Goal: Navigation & Orientation: Find specific page/section

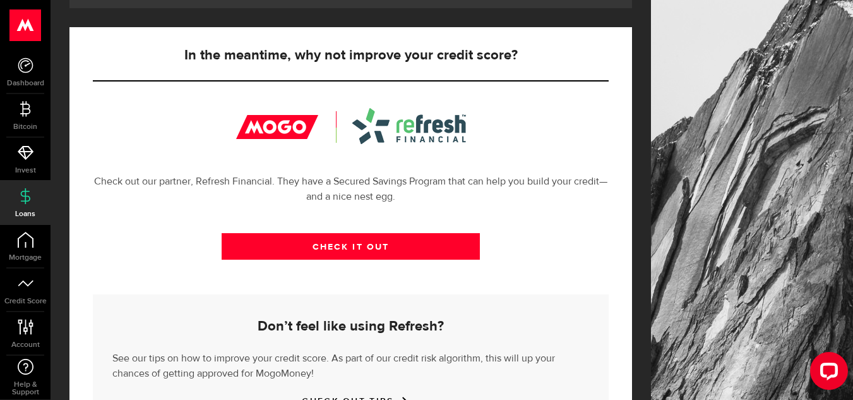
scroll to position [476, 0]
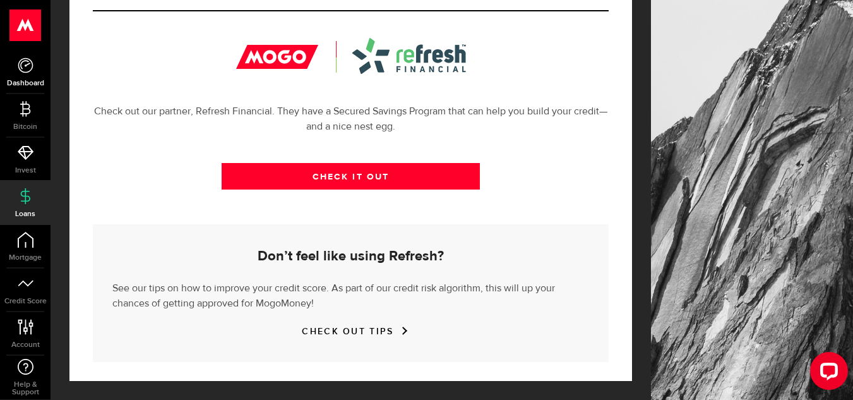
click at [35, 72] on link "Dashboard" at bounding box center [25, 72] width 51 height 43
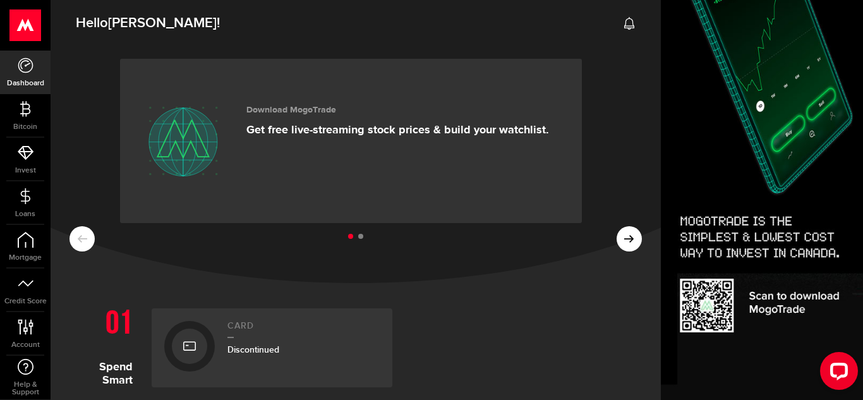
click at [622, 240] on ul at bounding box center [355, 237] width 572 height 16
click at [619, 244] on ul at bounding box center [355, 237] width 572 height 16
click at [0, 9] on div at bounding box center [25, 25] width 51 height 51
click at [623, 238] on ul at bounding box center [355, 237] width 572 height 16
click at [616, 245] on button at bounding box center [628, 238] width 25 height 25
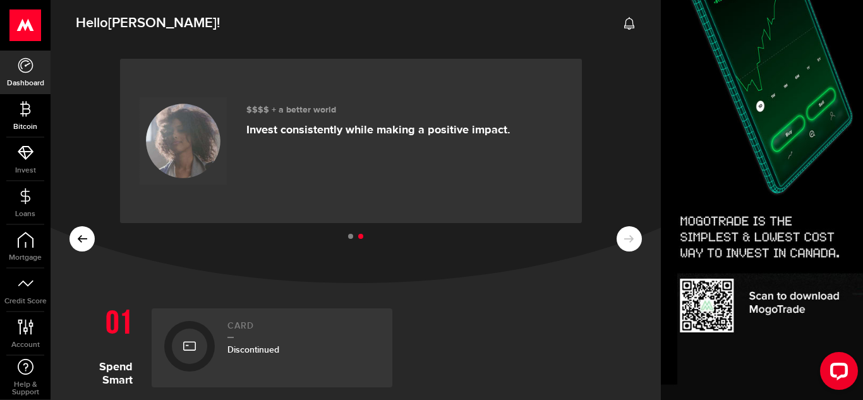
click at [35, 119] on link "Bitcoin" at bounding box center [25, 115] width 51 height 43
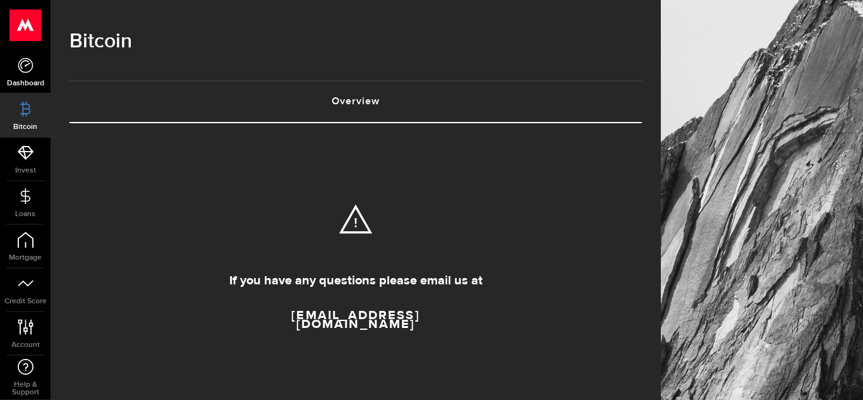
click at [32, 60] on icon at bounding box center [26, 65] width 16 height 16
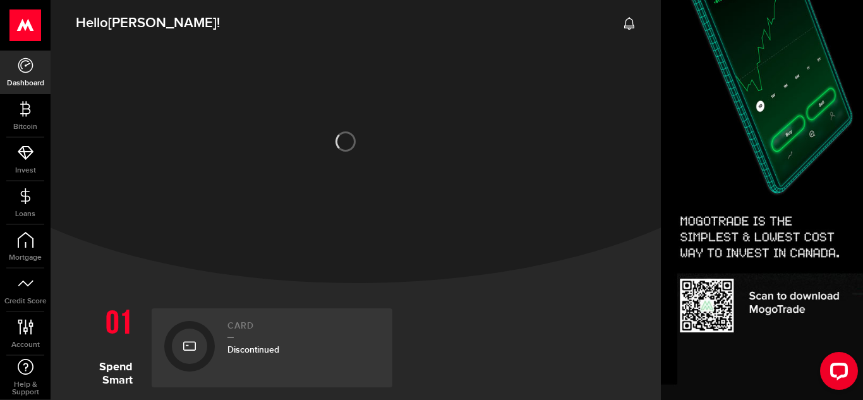
click at [28, 27] on use at bounding box center [25, 25] width 31 height 32
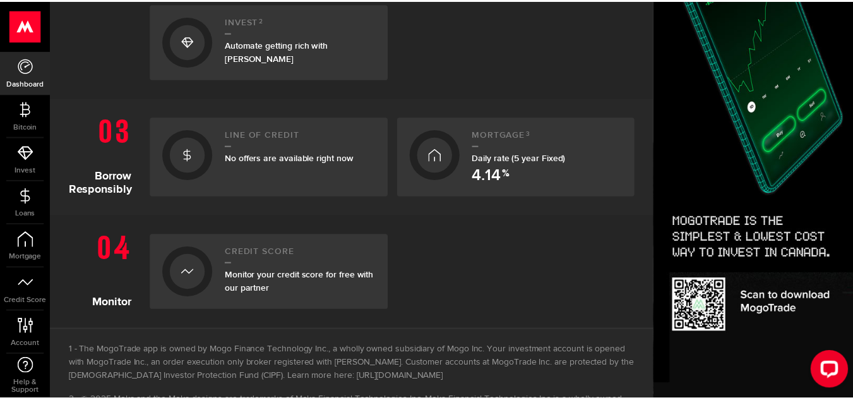
scroll to position [606, 0]
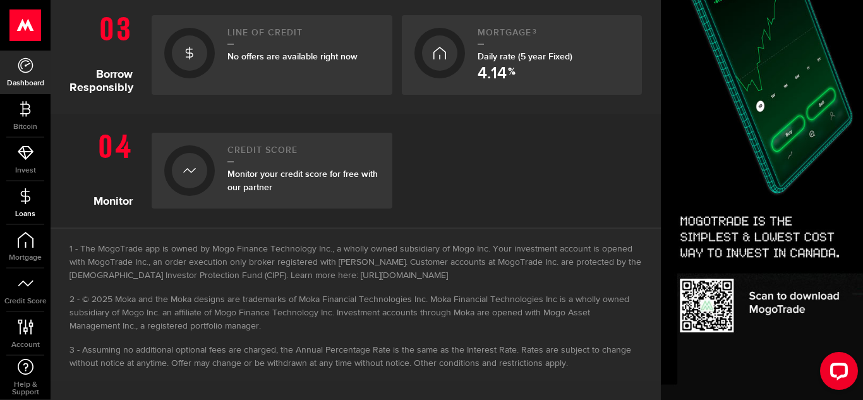
click at [27, 201] on use at bounding box center [24, 196] width 9 height 16
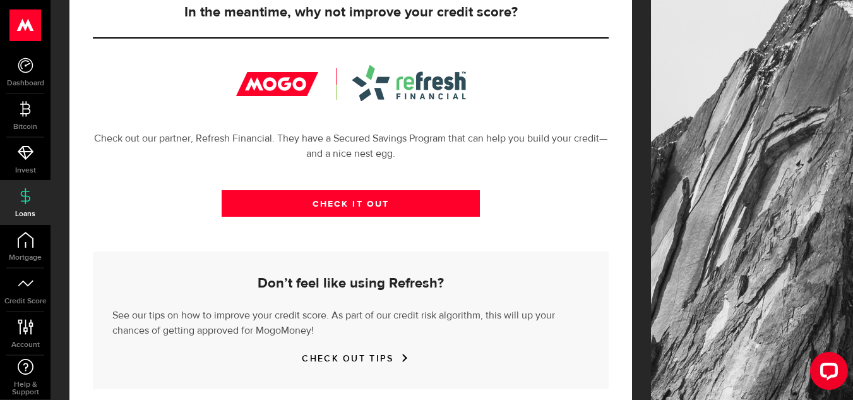
scroll to position [476, 0]
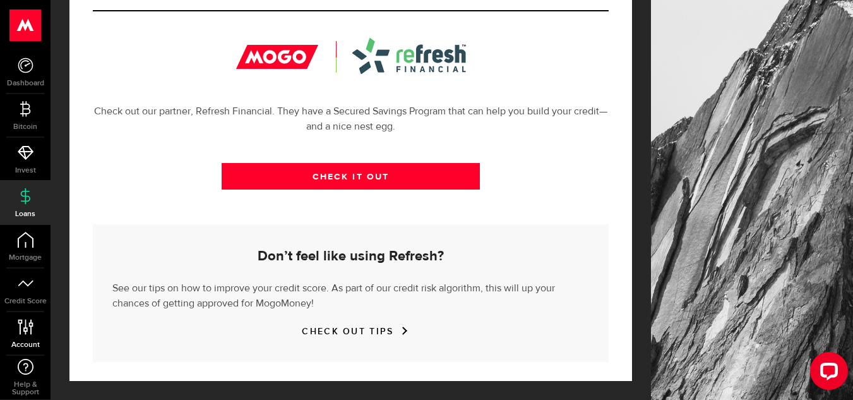
click at [25, 320] on icon at bounding box center [25, 327] width 17 height 16
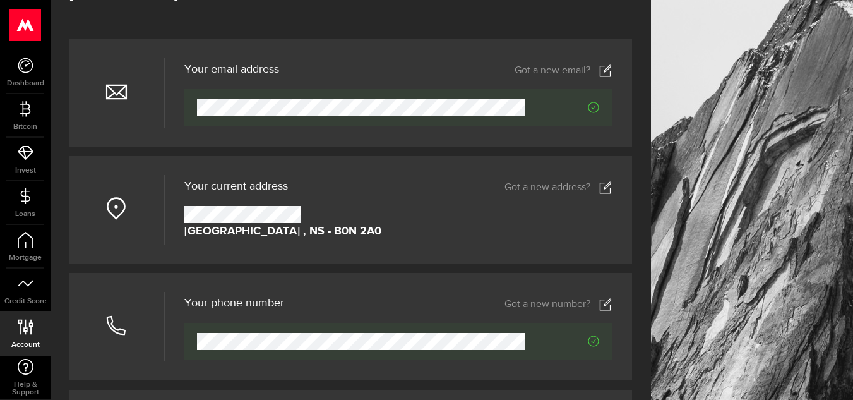
scroll to position [95, 0]
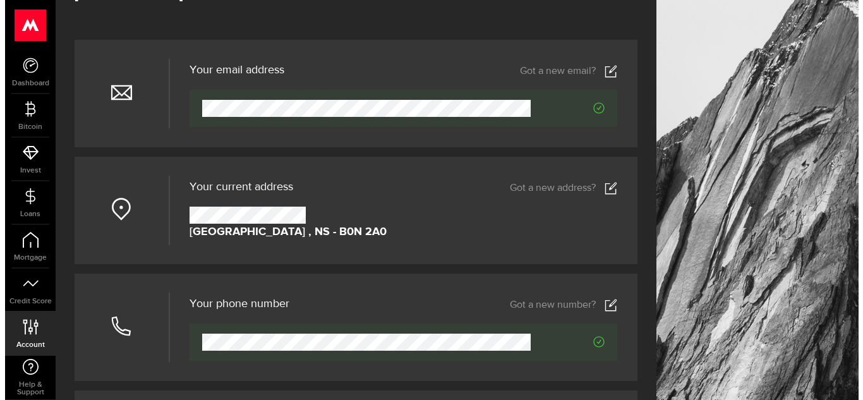
scroll to position [0, 0]
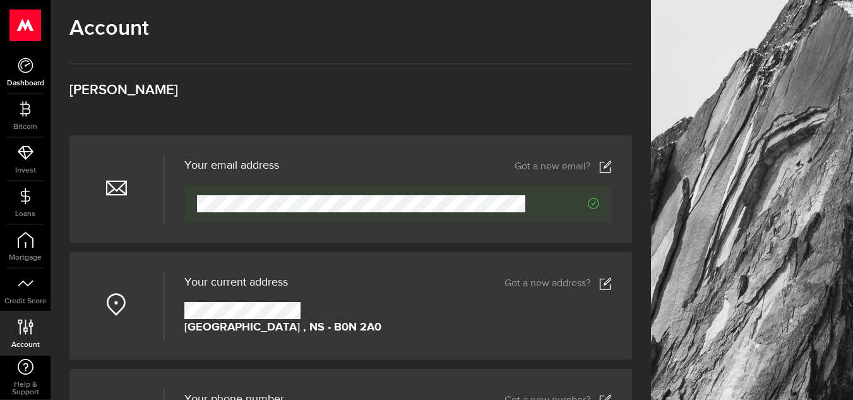
click at [23, 74] on link "Dashboard" at bounding box center [25, 72] width 51 height 43
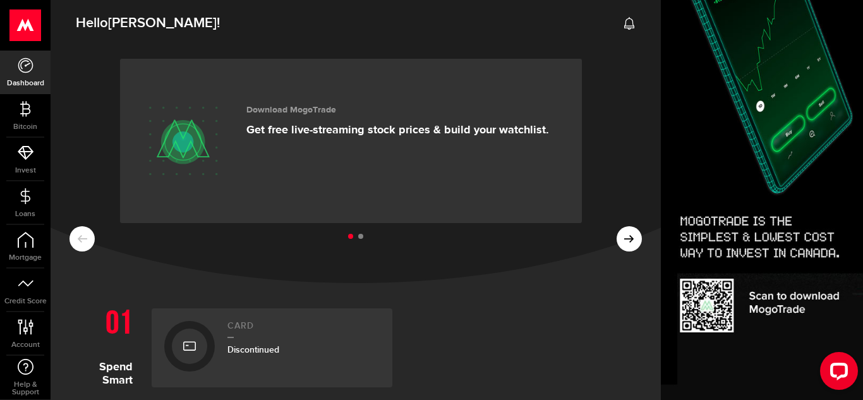
click at [23, 24] on use at bounding box center [25, 25] width 31 height 32
click at [622, 239] on ul at bounding box center [355, 237] width 572 height 16
click at [625, 244] on ul at bounding box center [355, 237] width 572 height 16
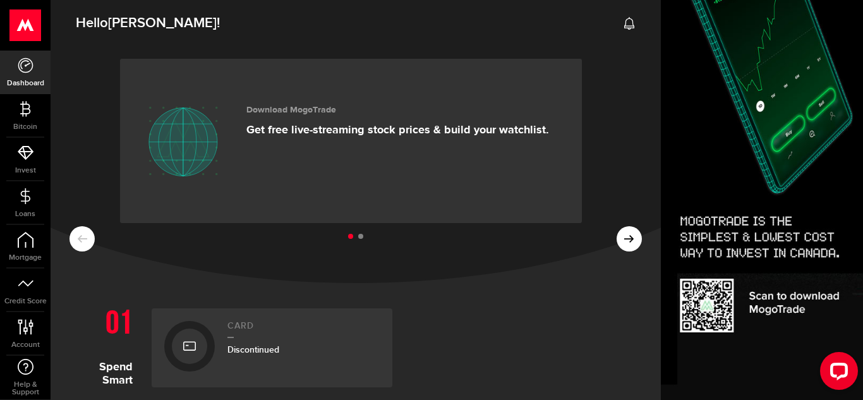
click at [623, 24] on icon at bounding box center [629, 23] width 13 height 13
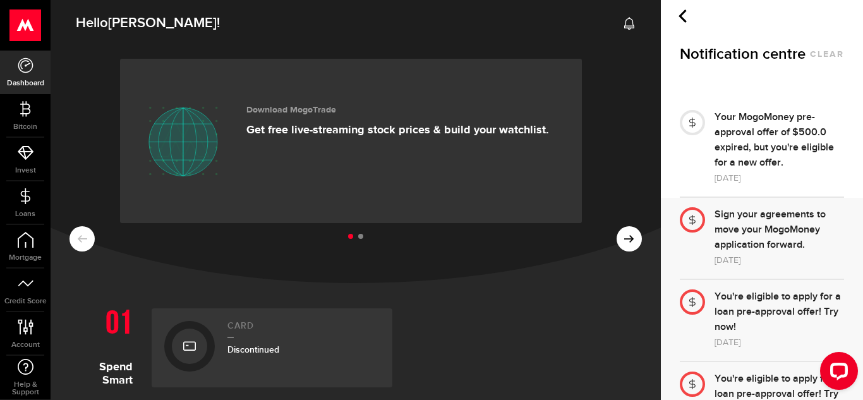
scroll to position [64, 0]
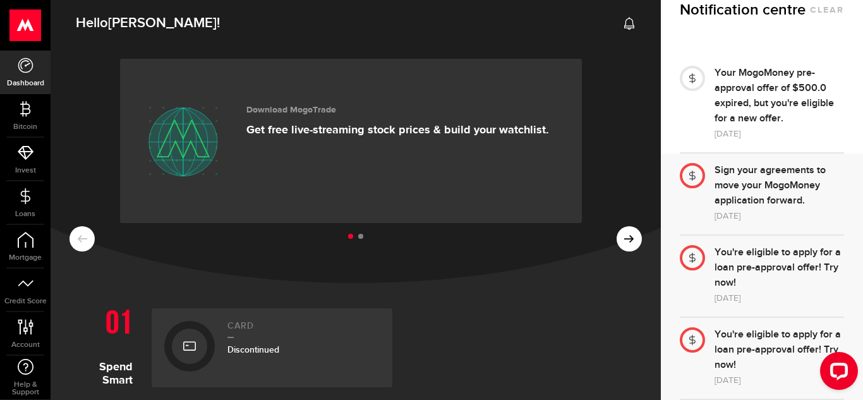
click at [773, 126] on div "Sign your agreements to move your MogoMoney application forward." at bounding box center [778, 96] width 129 height 61
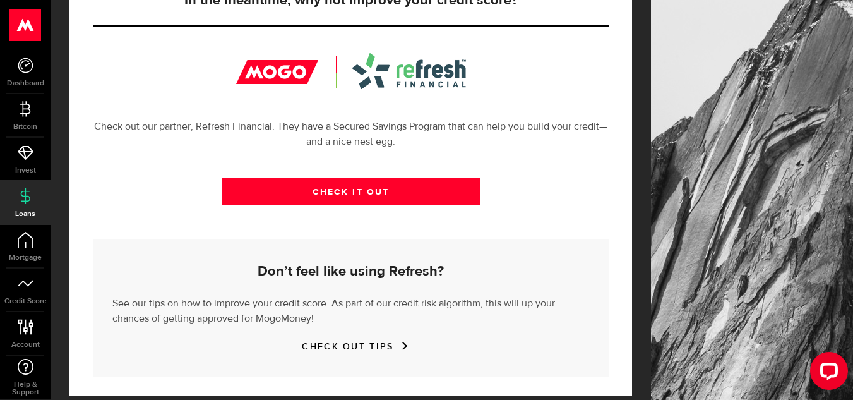
scroll to position [476, 0]
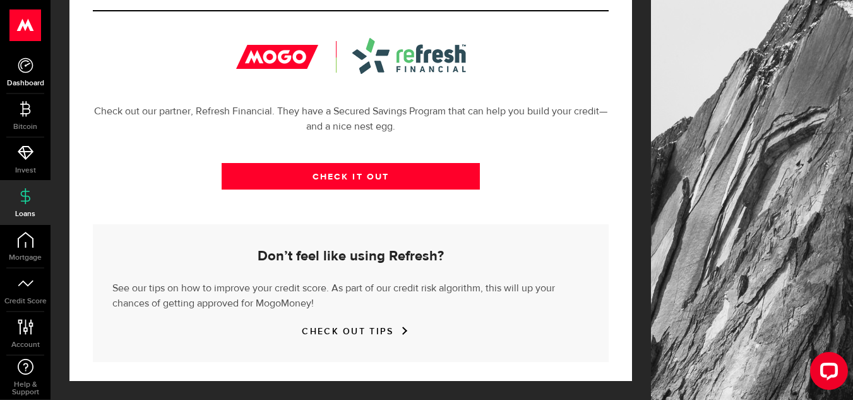
click at [12, 64] on link "Dashboard" at bounding box center [25, 72] width 51 height 43
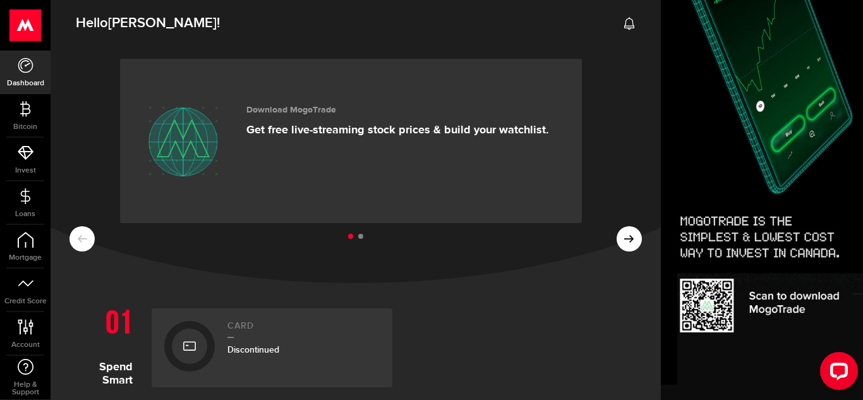
click at [27, 21] on use at bounding box center [25, 25] width 31 height 32
click at [15, 121] on link "Bitcoin" at bounding box center [25, 115] width 51 height 43
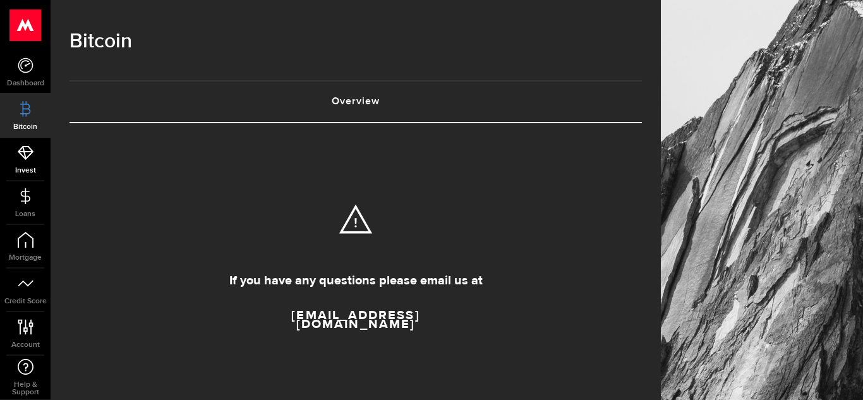
click at [28, 164] on link "Invest" at bounding box center [25, 159] width 51 height 43
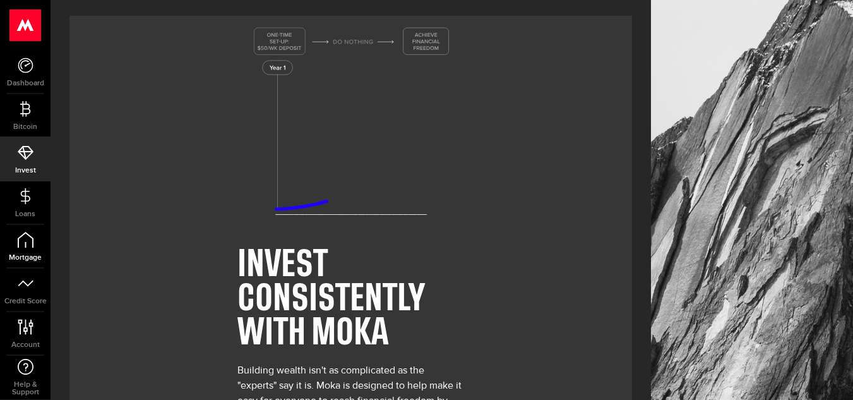
click at [38, 250] on link "Mortgage" at bounding box center [25, 246] width 51 height 43
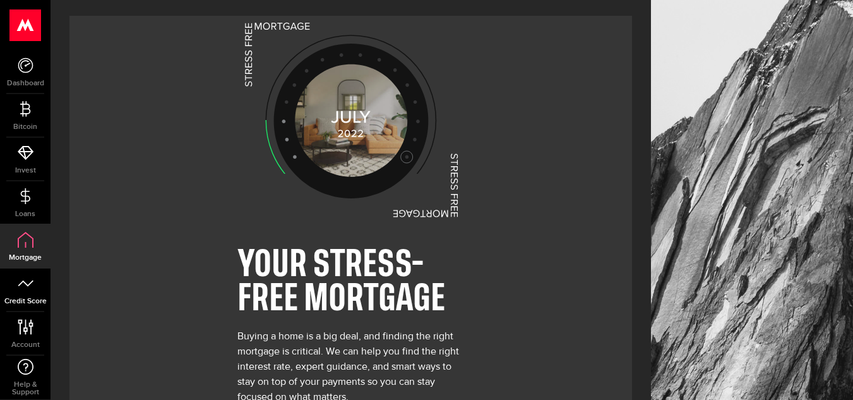
click at [20, 303] on span "Credit Score" at bounding box center [25, 302] width 51 height 8
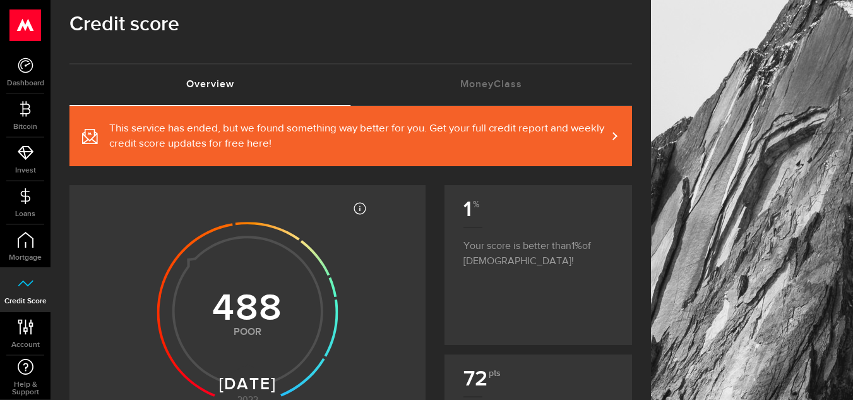
scroll to position [8, 0]
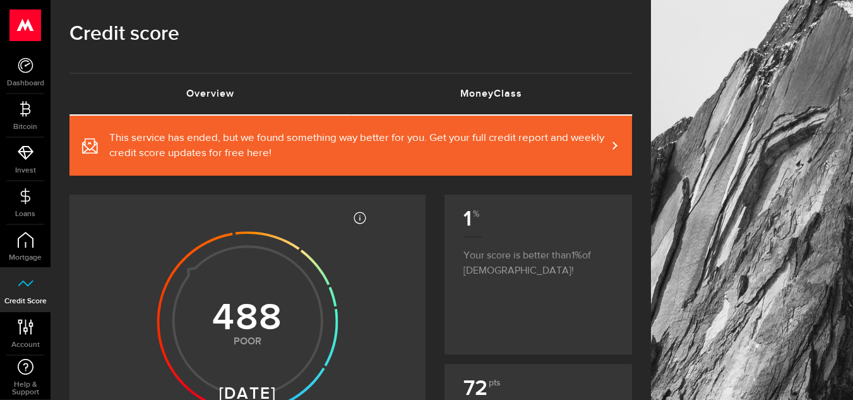
click at [500, 96] on link "MoneyClass (requires attention)" at bounding box center [492, 94] width 282 height 40
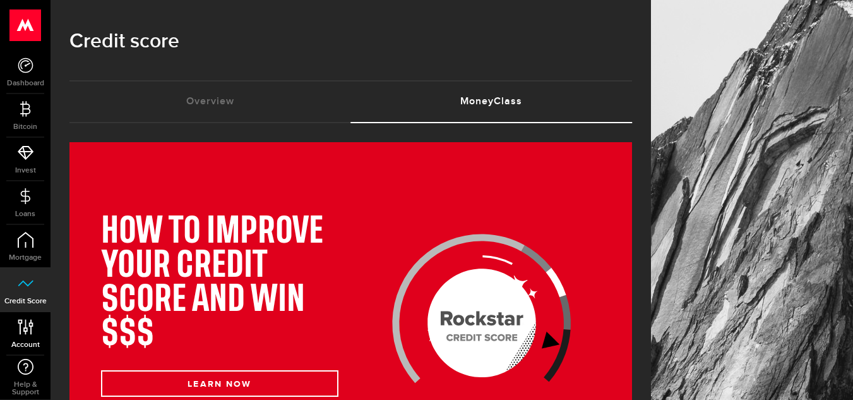
click at [33, 321] on icon at bounding box center [25, 327] width 17 height 16
